Goal: Transaction & Acquisition: Purchase product/service

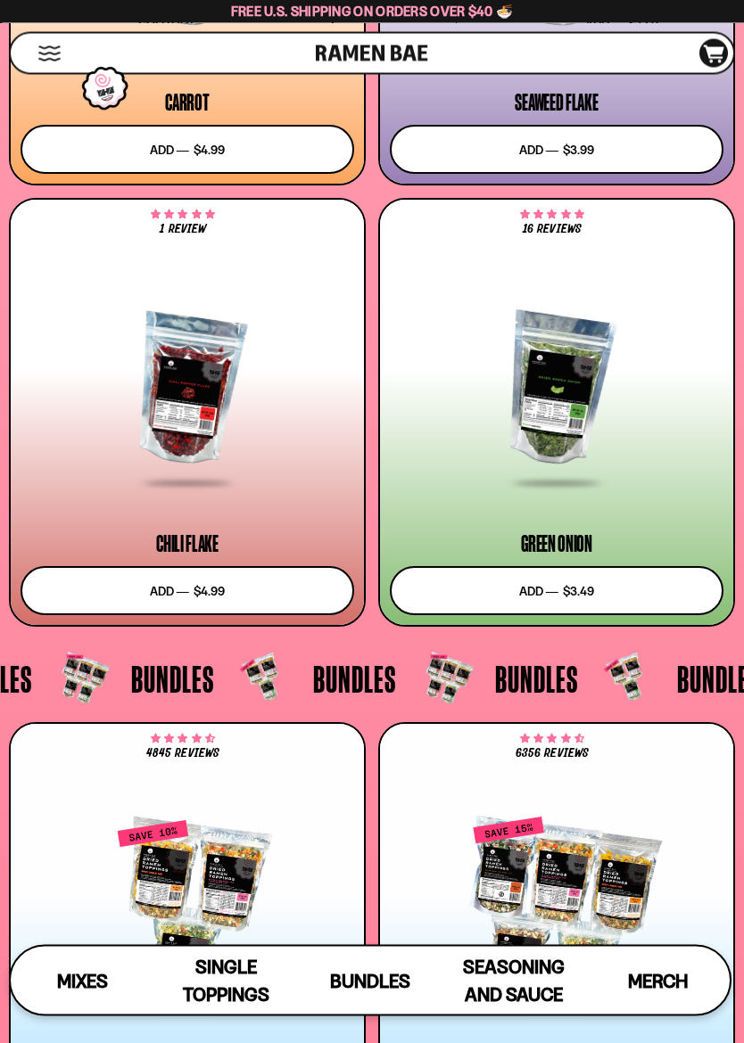
scroll to position [5465, 0]
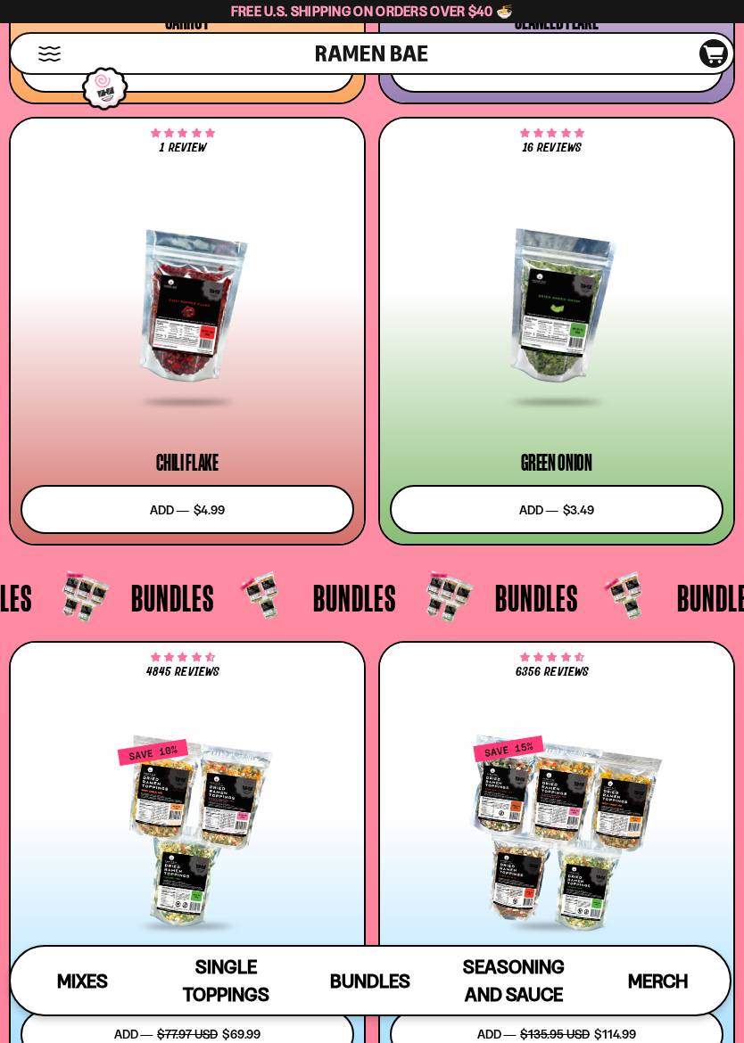
click at [465, 516] on button "Add to cart Add ― Regular price $3.49 Regular price Sale price $3.49 Unit price…" at bounding box center [556, 509] width 333 height 49
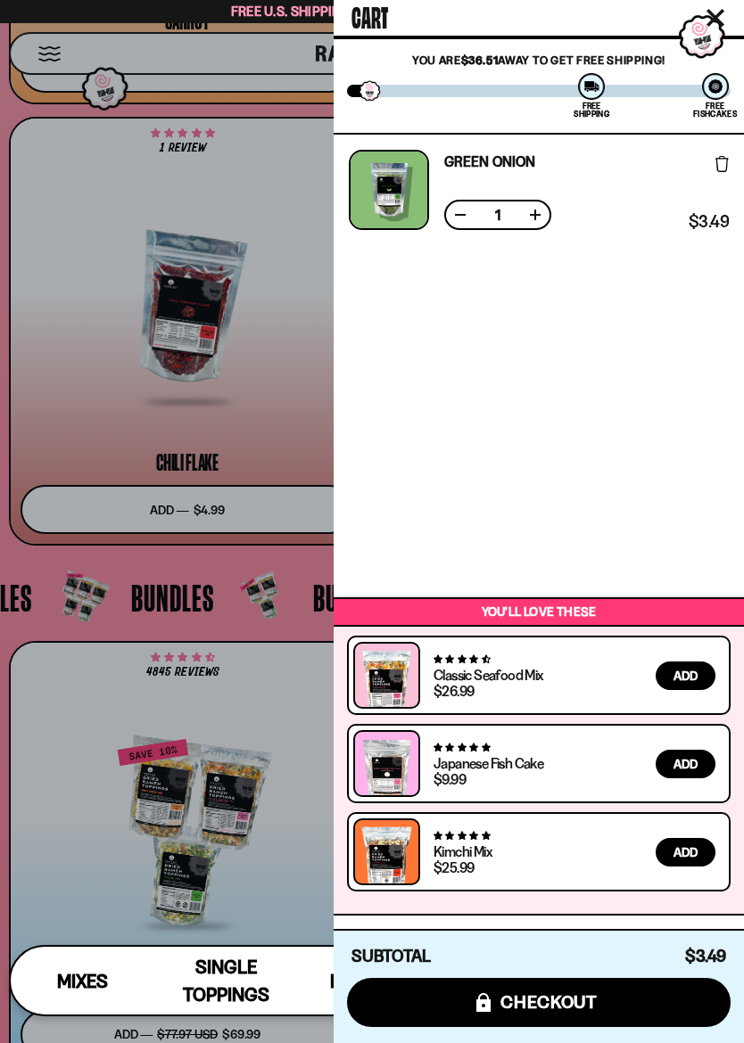
click at [11, 380] on div at bounding box center [372, 521] width 744 height 1043
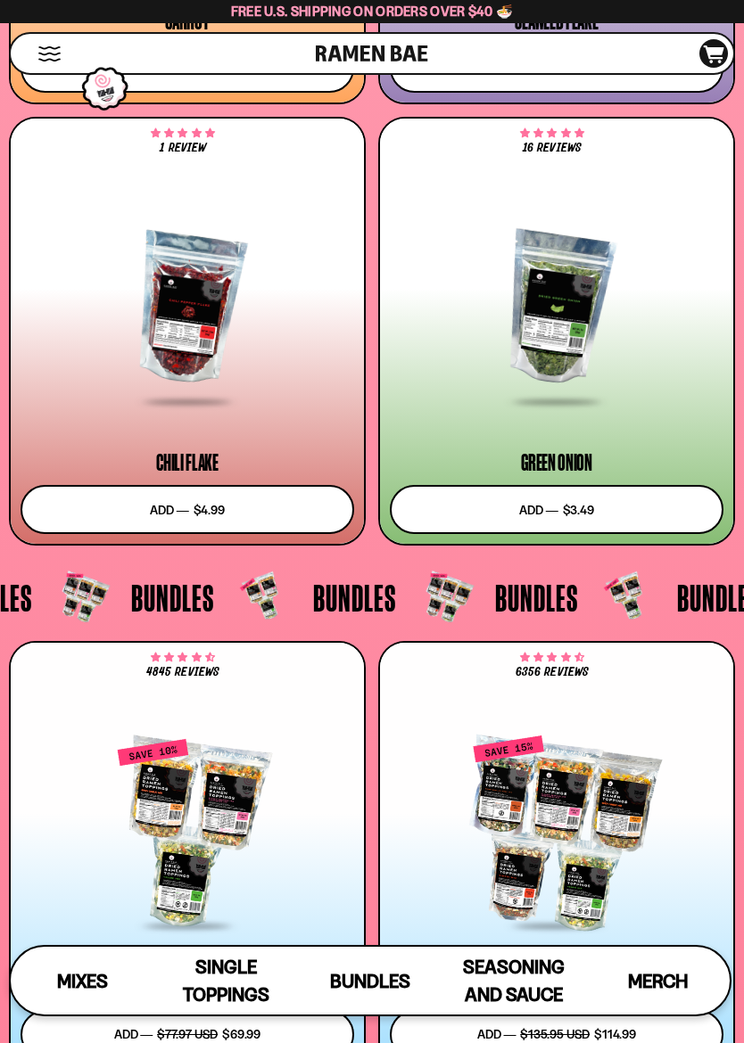
click at [131, 513] on button "Add to cart Add ― Regular price $4.99 Regular price Sale price $4.99 Unit price…" at bounding box center [187, 509] width 333 height 49
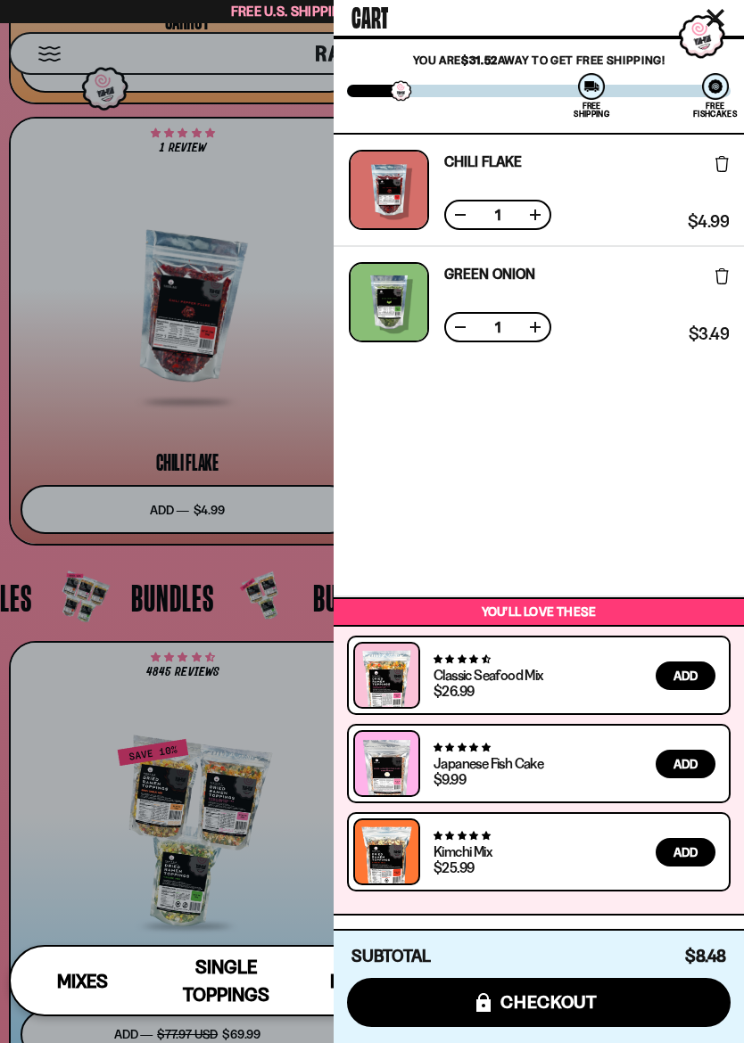
click at [12, 415] on div at bounding box center [372, 521] width 744 height 1043
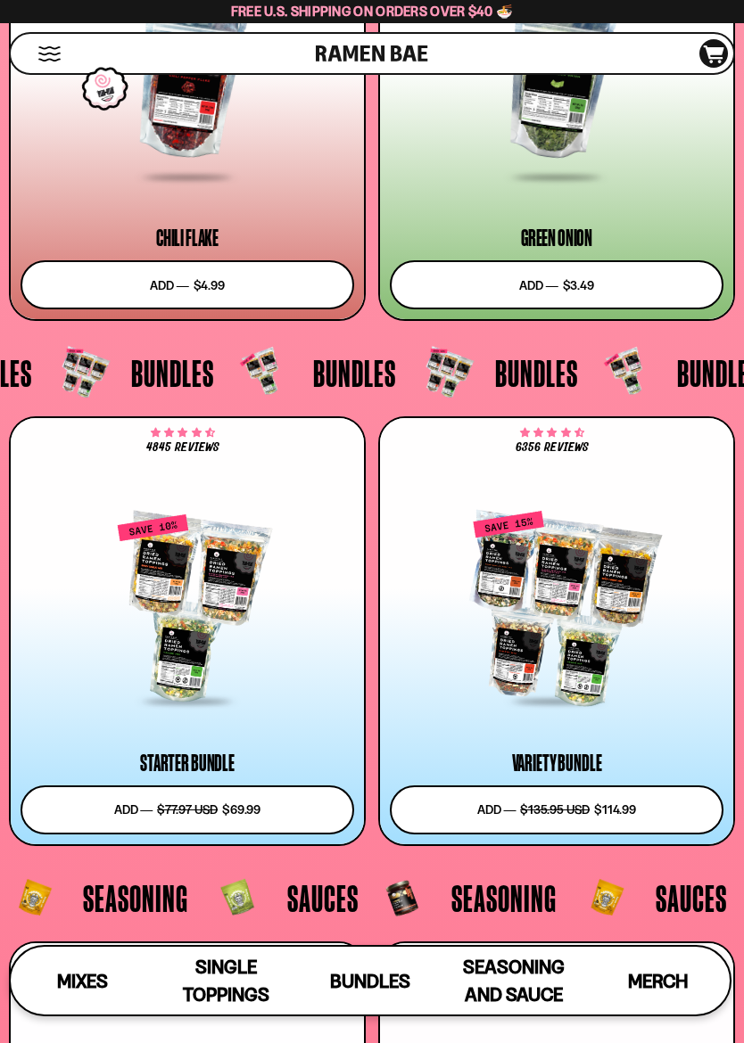
scroll to position [5689, 0]
click at [183, 805] on button "Add to cart Add ― Regular price $69.99 Regular price $77.97 USD Sale price $69.…" at bounding box center [187, 810] width 333 height 49
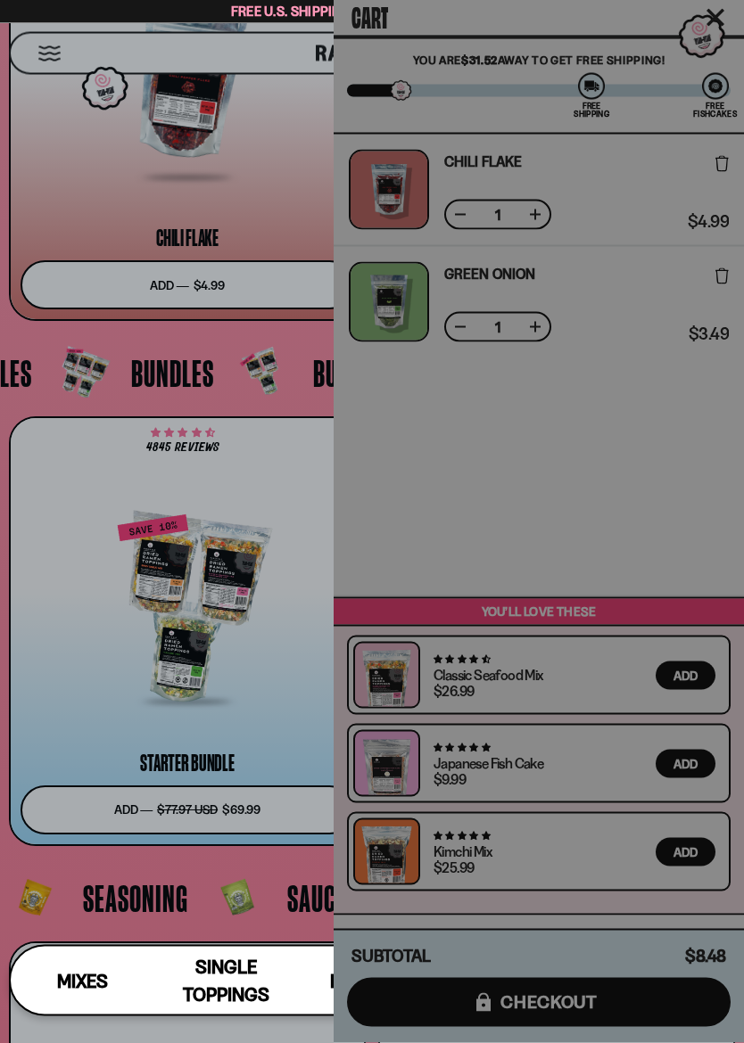
scroll to position [5689, 0]
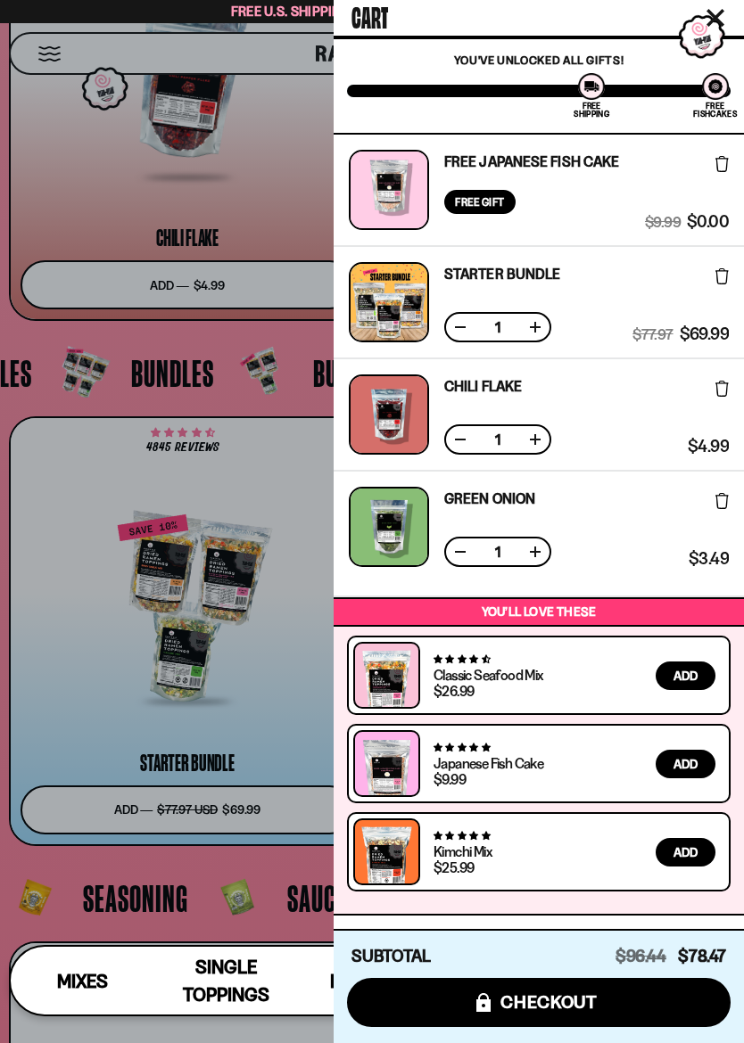
click at [718, 280] on icon at bounding box center [721, 276] width 13 height 16
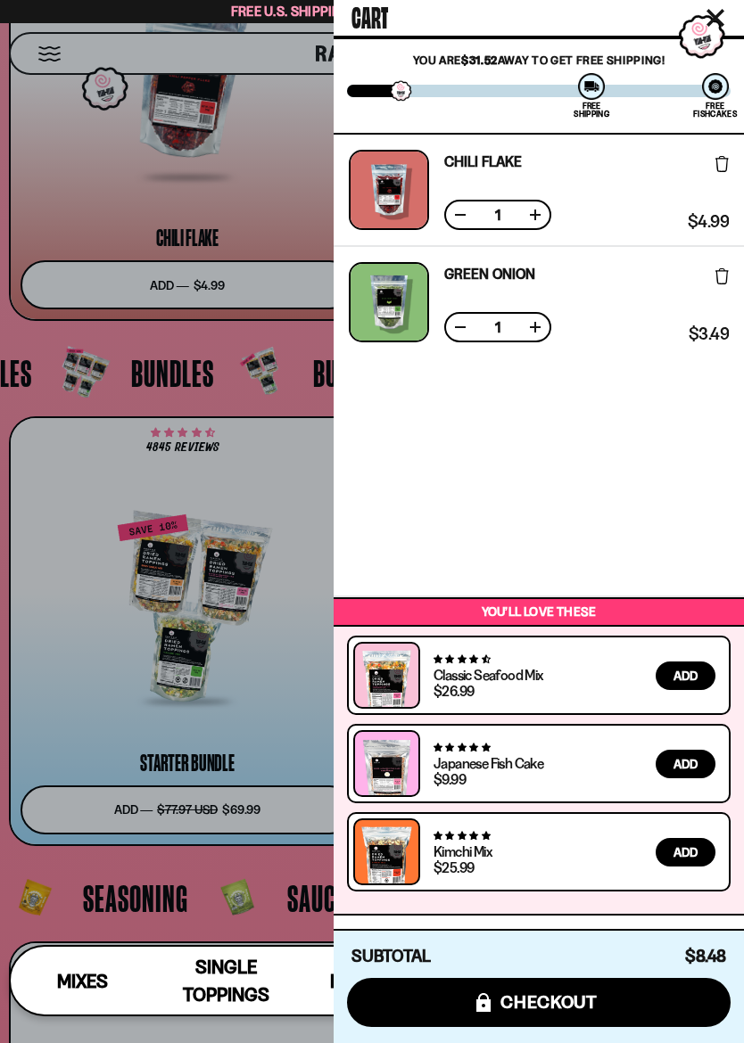
click at [75, 613] on div at bounding box center [372, 521] width 744 height 1043
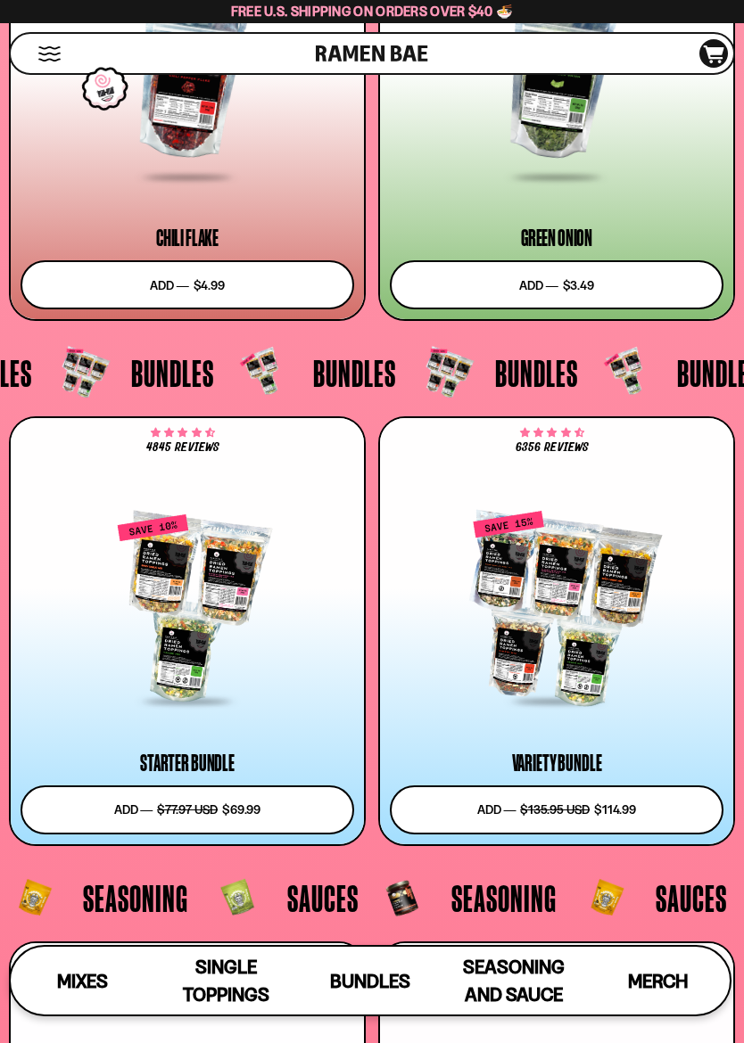
click at [161, 612] on div at bounding box center [187, 608] width 333 height 191
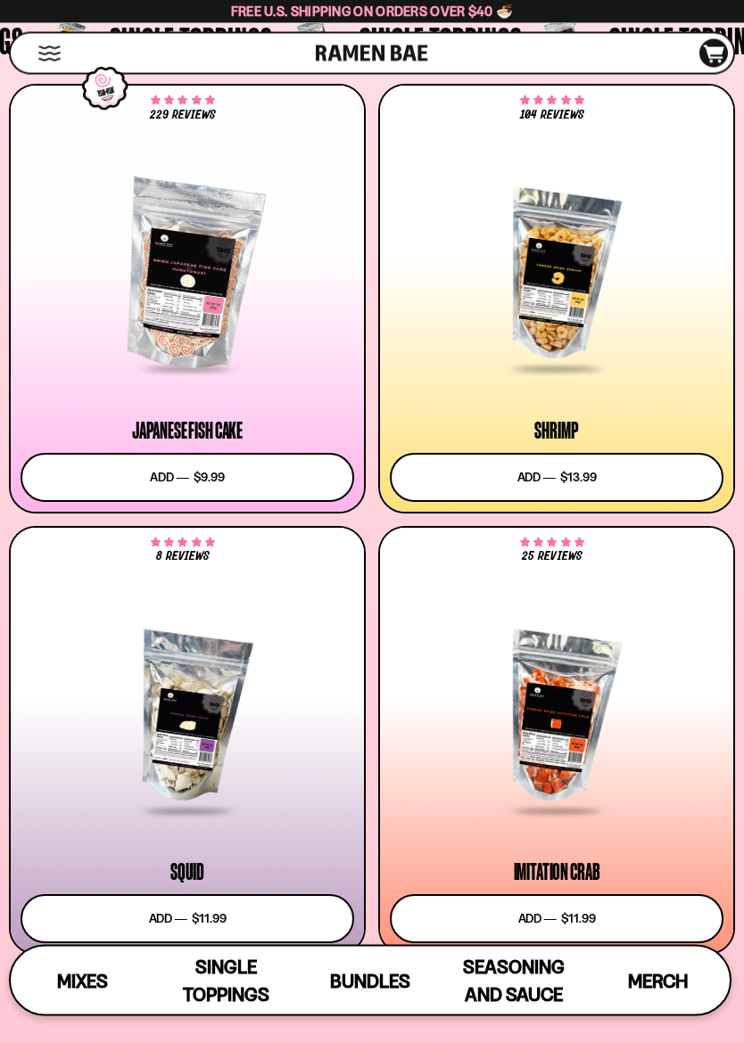
scroll to position [1935, 0]
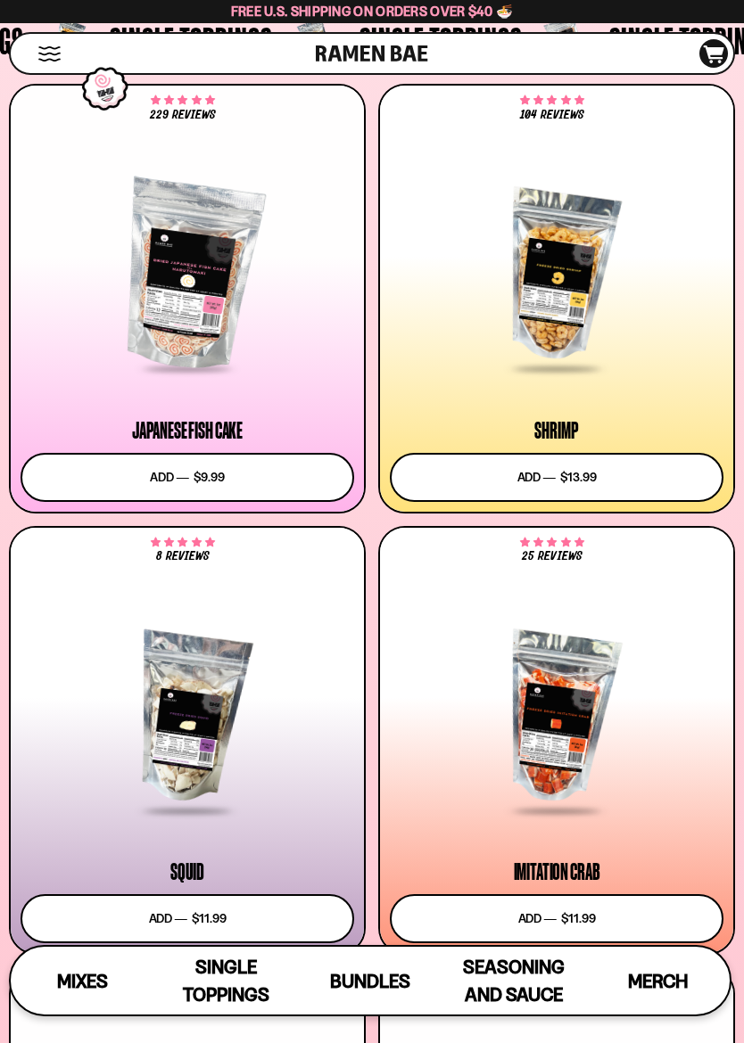
click at [454, 476] on button "Add to cart Add ― Regular price $13.99 Regular price Sale price $13.99 Unit pri…" at bounding box center [556, 477] width 333 height 49
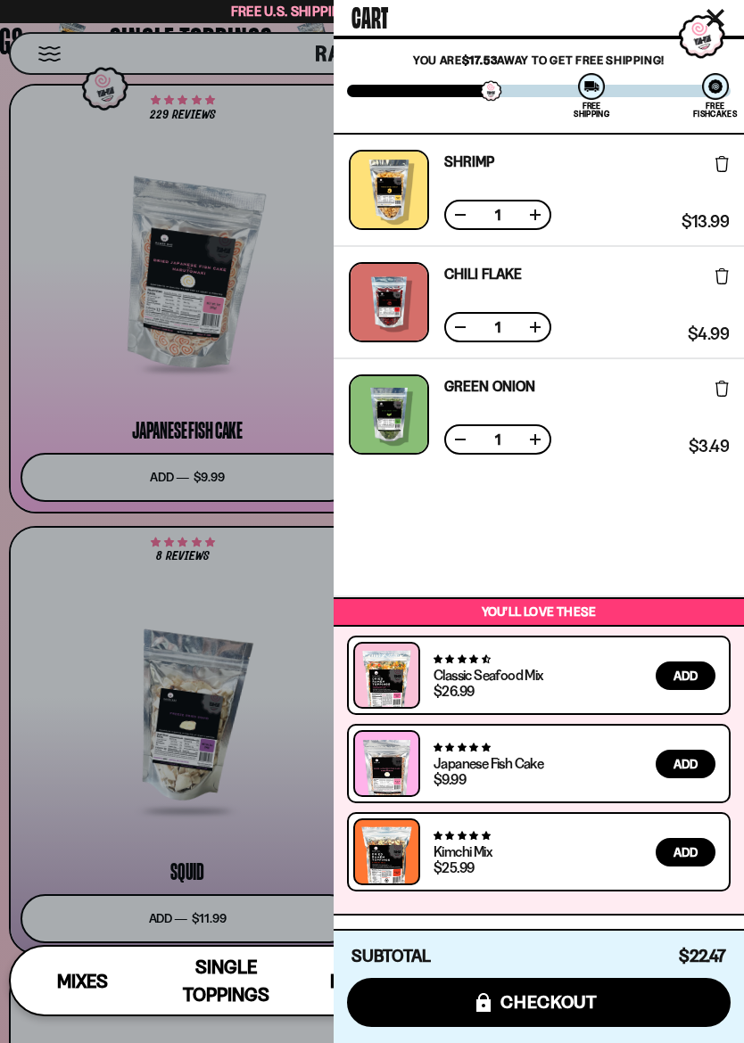
click at [35, 603] on div at bounding box center [372, 521] width 744 height 1043
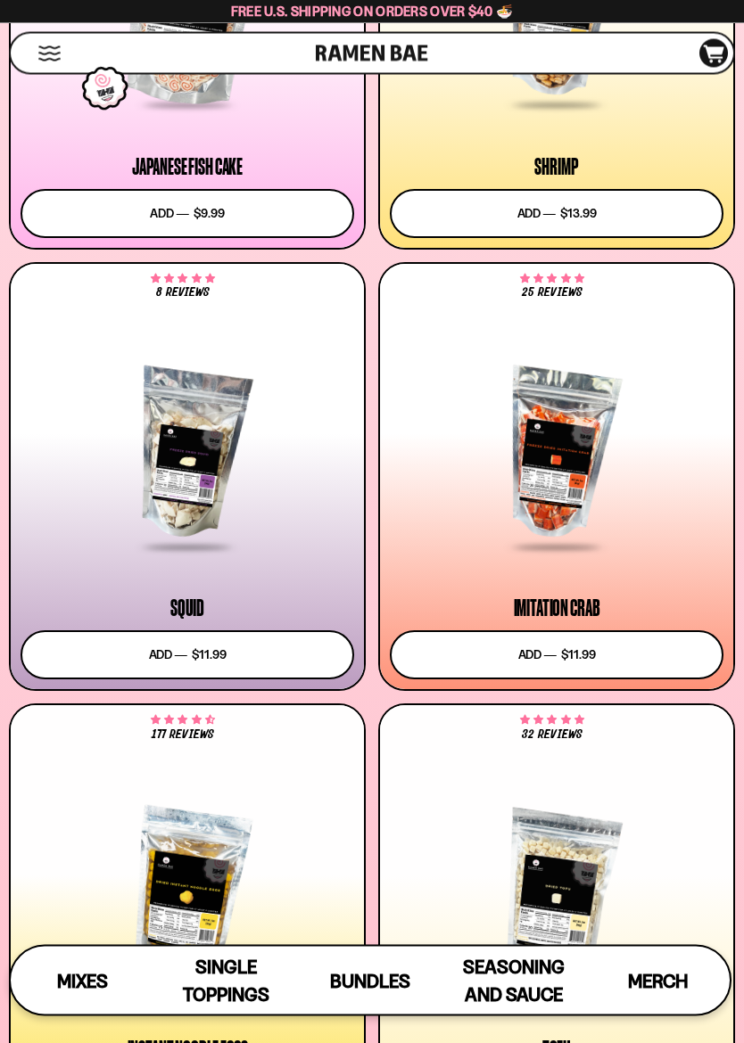
click at [480, 656] on button "Add to cart Add ― Regular price $11.99 Regular price Sale price $11.99 Unit pri…" at bounding box center [556, 655] width 333 height 49
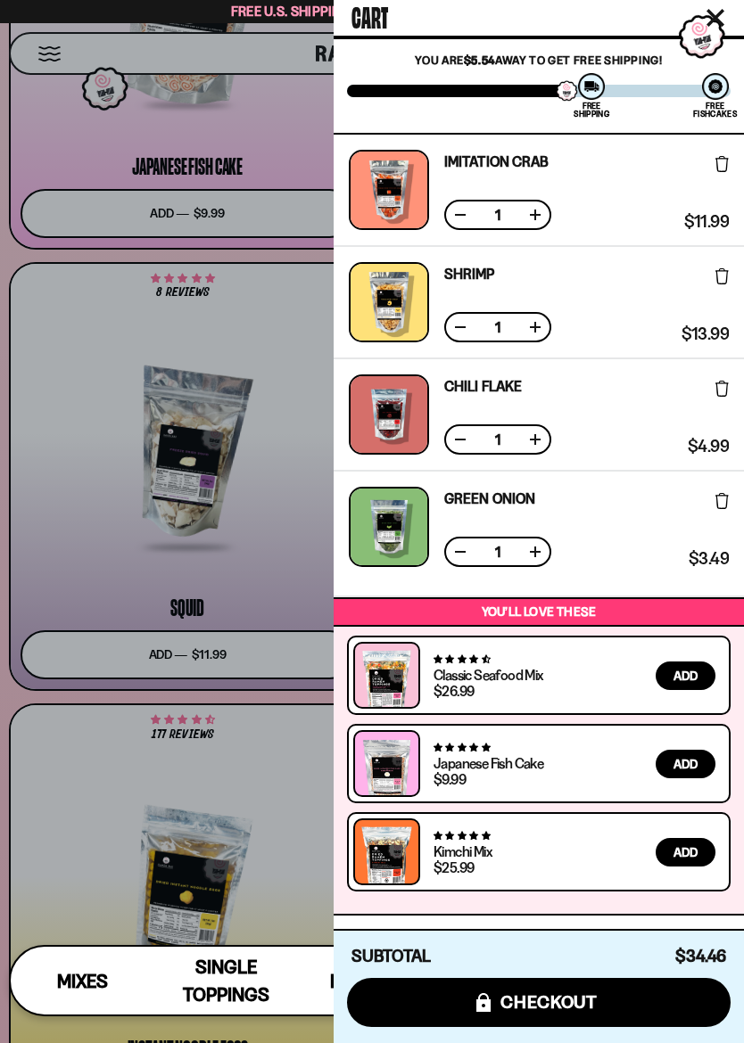
click at [22, 555] on div at bounding box center [372, 521] width 744 height 1043
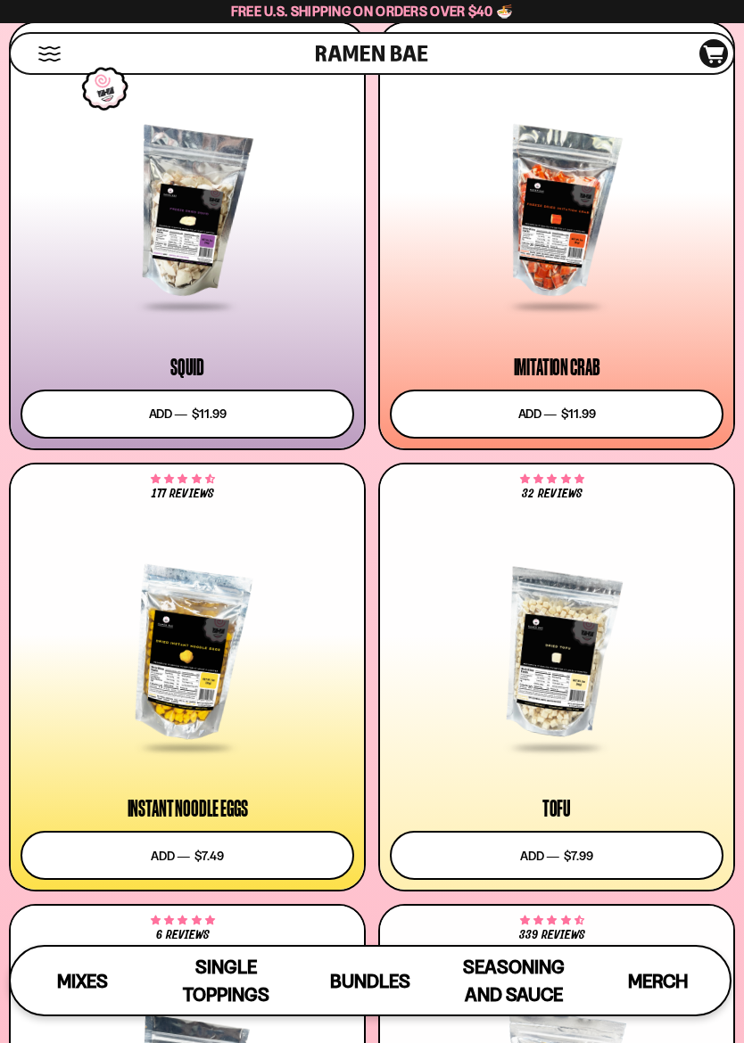
scroll to position [2438, 0]
click at [170, 426] on button "Add to cart Add ― Regular price $11.99 Regular price Sale price $11.99 Unit pri…" at bounding box center [187, 414] width 333 height 49
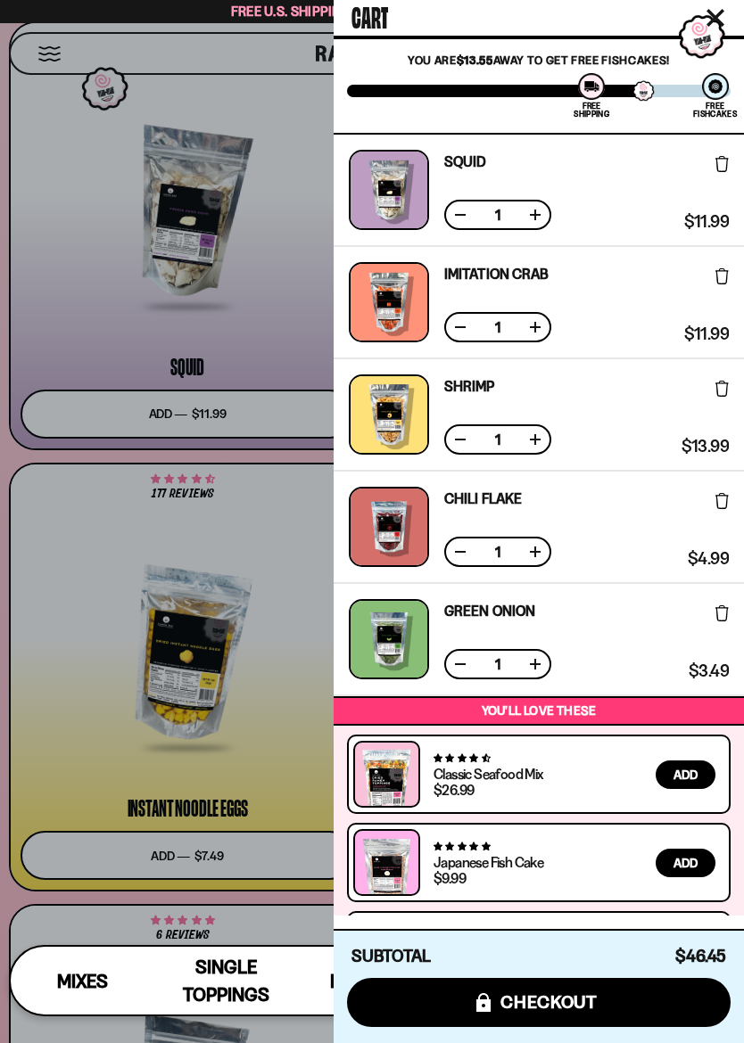
click at [33, 583] on div at bounding box center [372, 521] width 744 height 1043
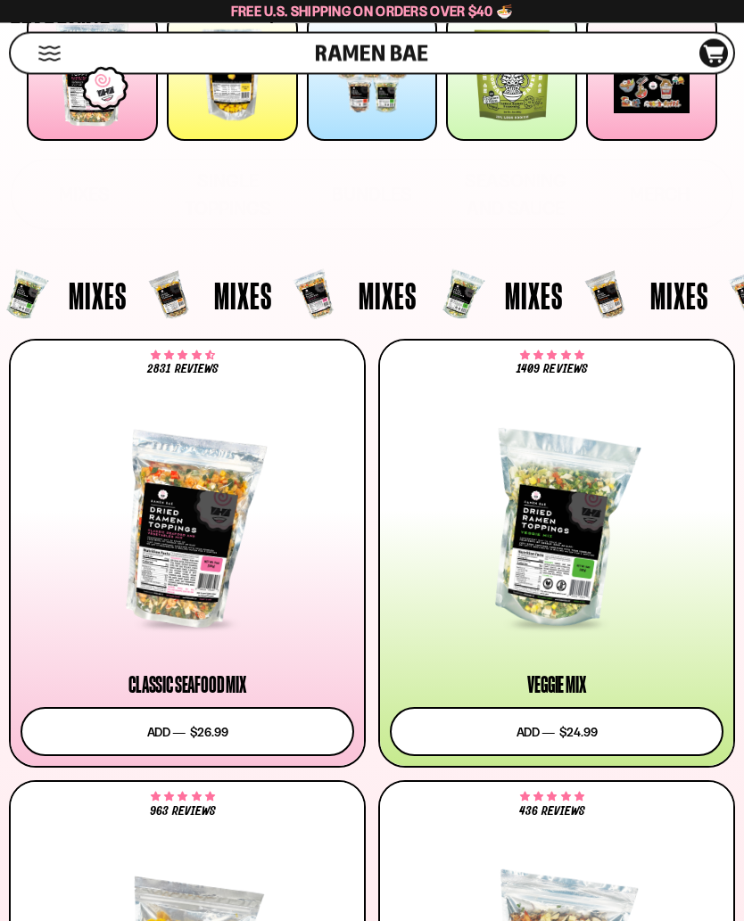
scroll to position [223, 0]
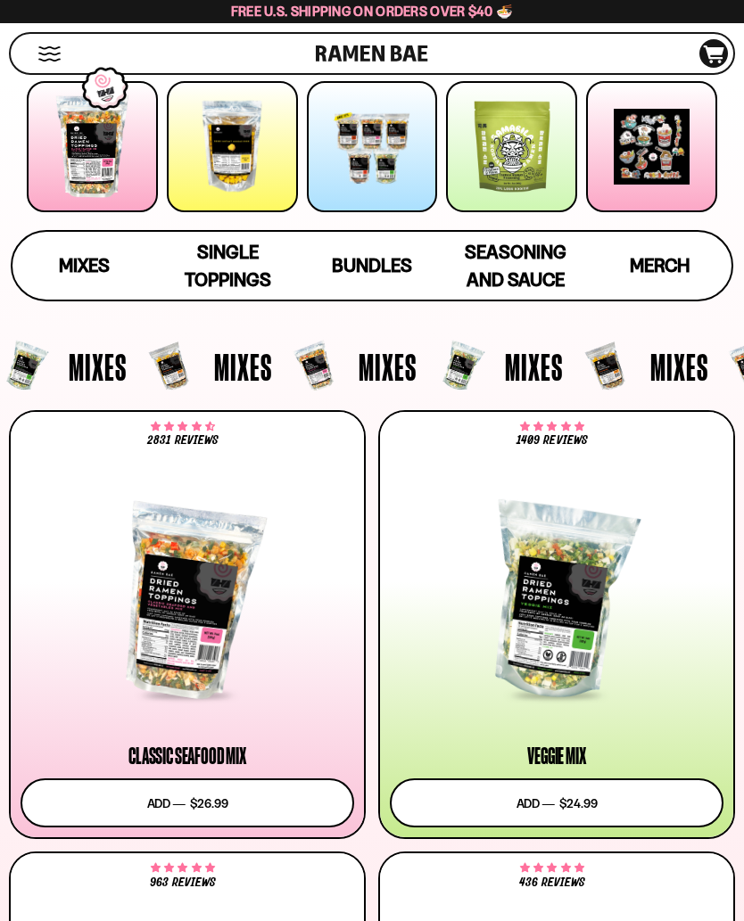
click at [10, 723] on link "**********" at bounding box center [187, 624] width 357 height 429
click at [133, 637] on div at bounding box center [187, 601] width 333 height 191
click at [76, 267] on span "Mixes" at bounding box center [84, 265] width 51 height 22
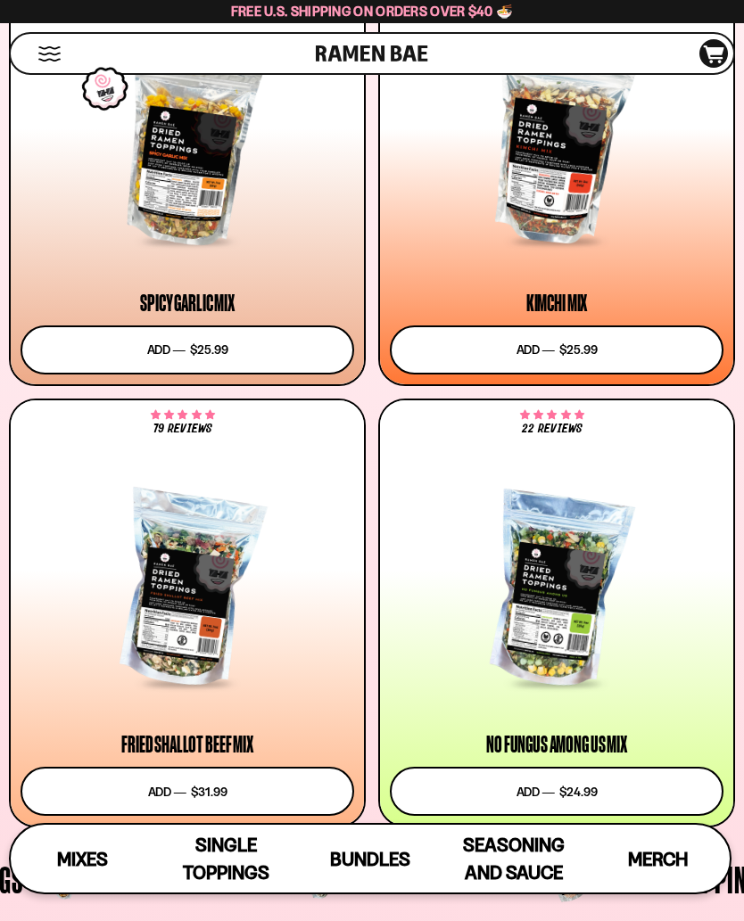
scroll to position [1089, 0]
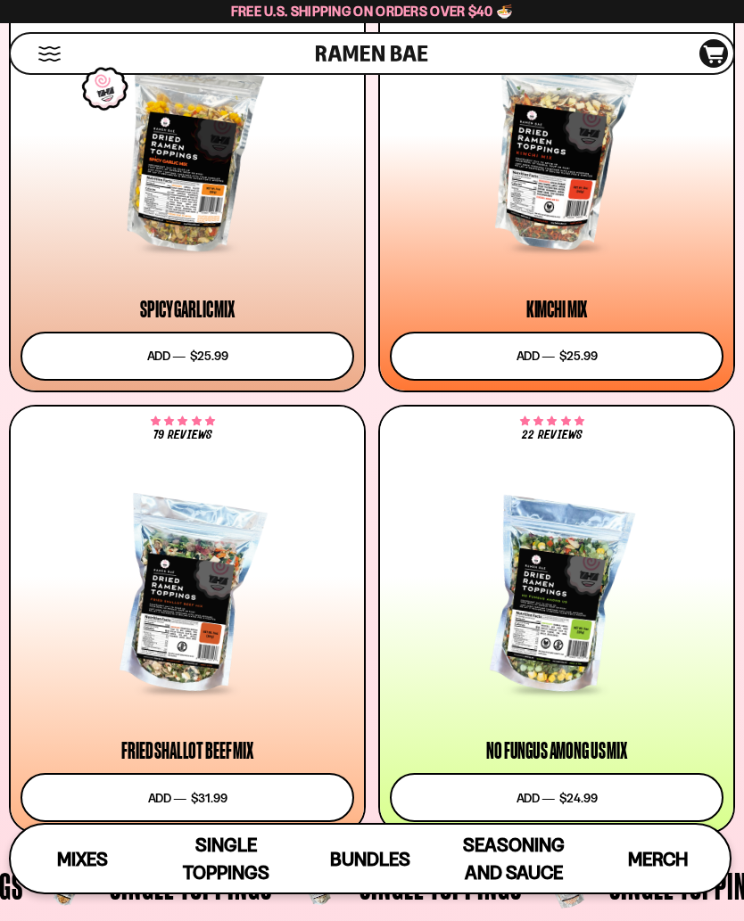
click at [138, 609] on div at bounding box center [187, 596] width 333 height 191
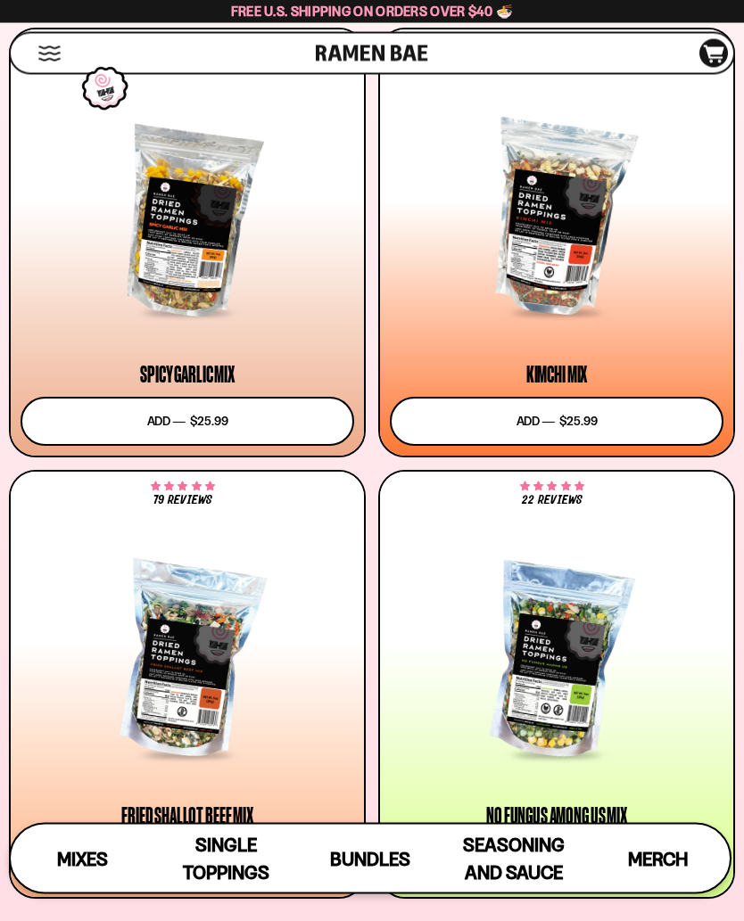
scroll to position [992, 0]
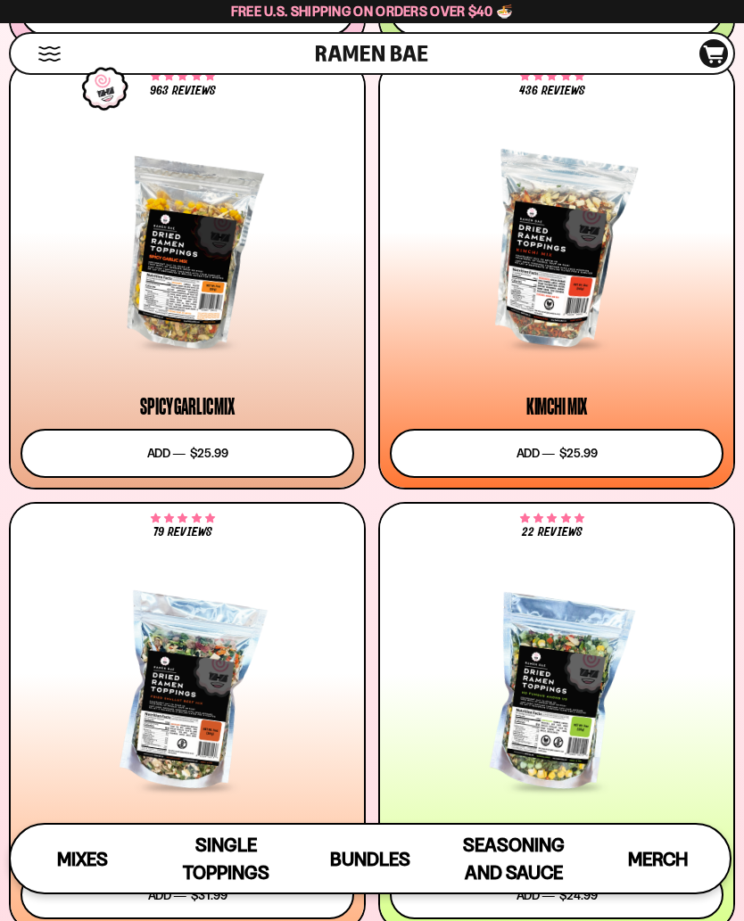
click at [160, 308] on div at bounding box center [187, 251] width 333 height 191
